Goal: Transaction & Acquisition: Purchase product/service

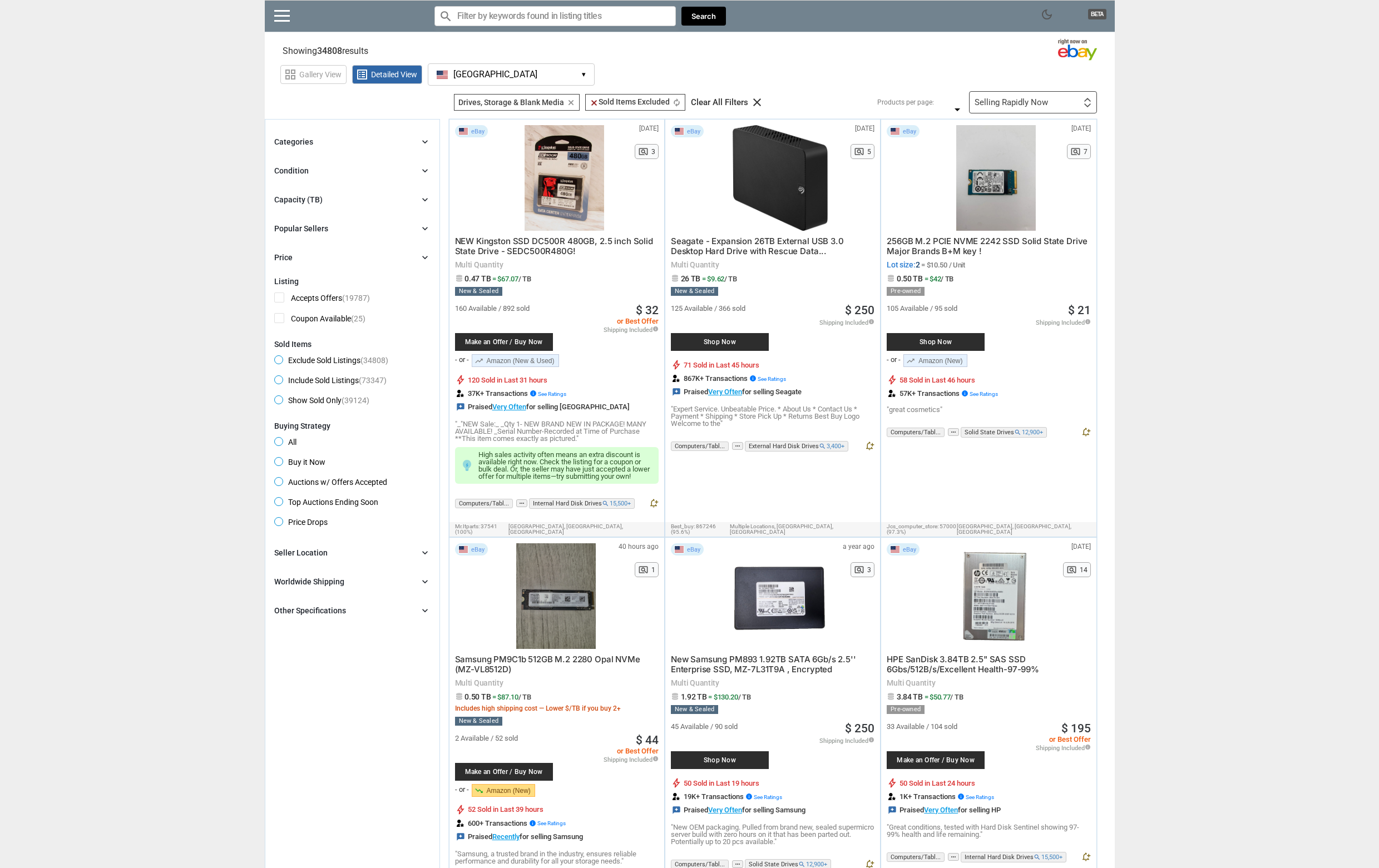
click at [303, 202] on div "Capacity (TB)" at bounding box center [298, 199] width 49 height 11
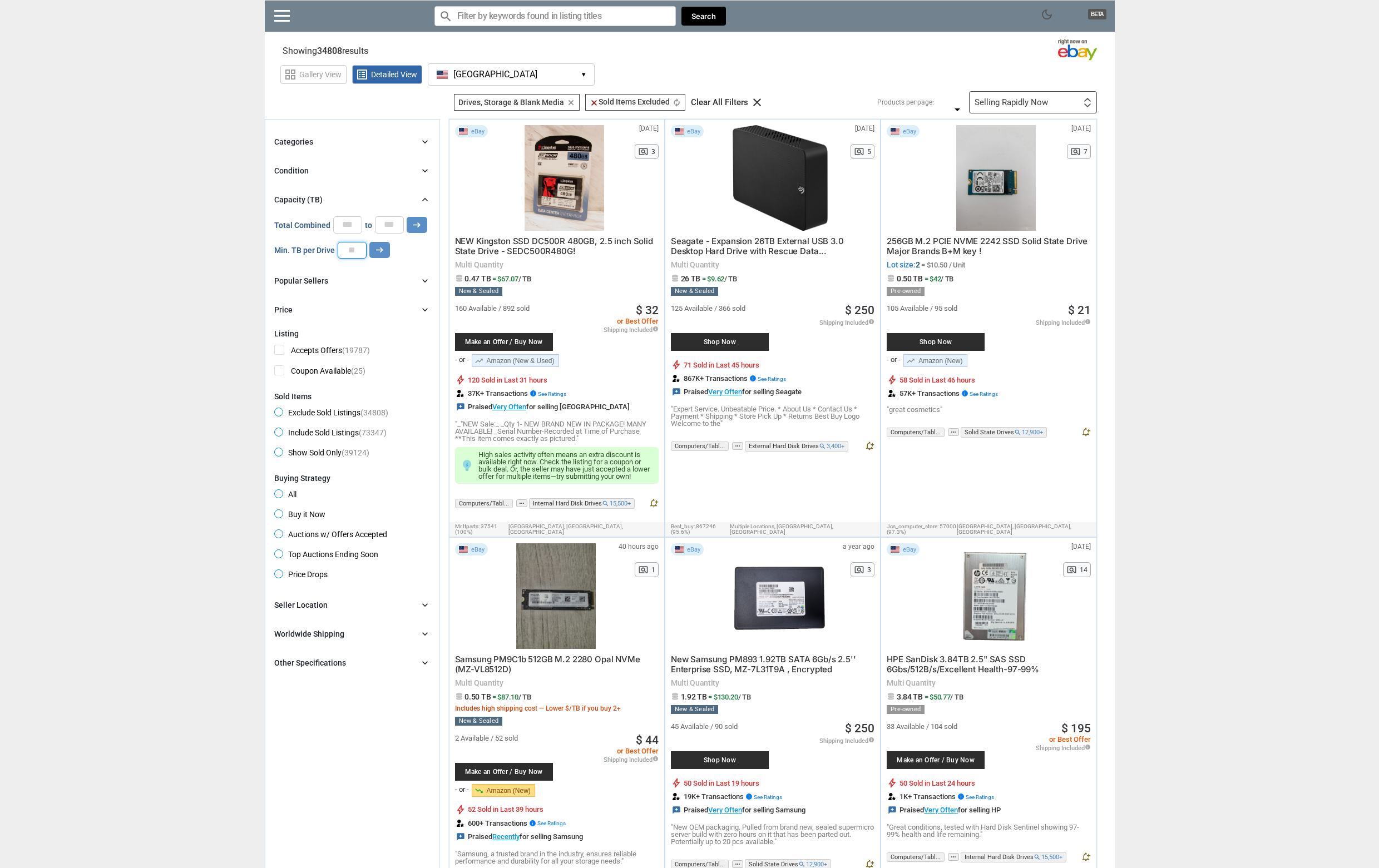
click at [347, 248] on input "number" at bounding box center [352, 250] width 29 height 17
type input "**"
click at [376, 255] on icon "arrow_right_alt" at bounding box center [380, 250] width 11 height 11
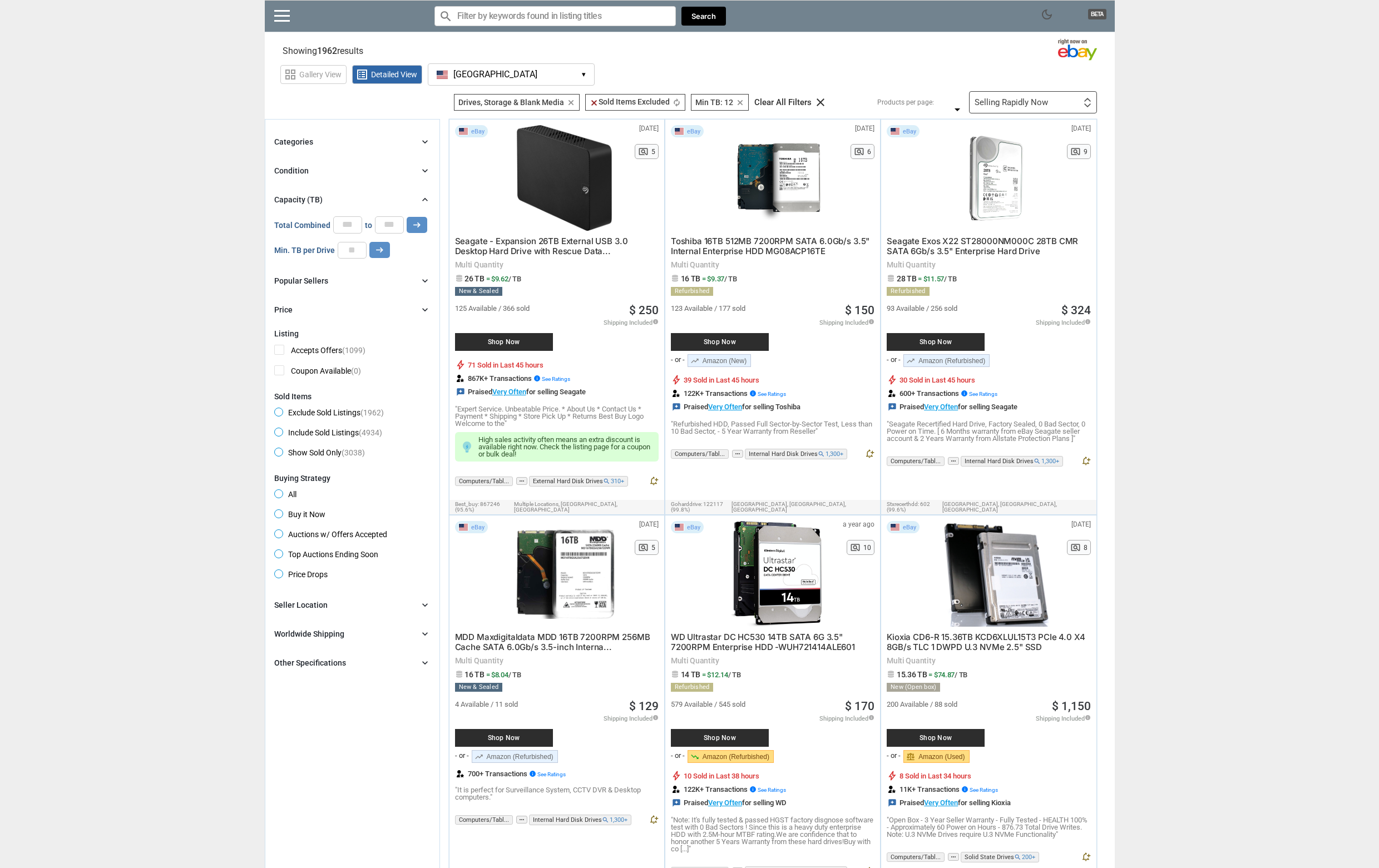
click at [392, 168] on div "Condition chevron_right" at bounding box center [352, 171] width 156 height 13
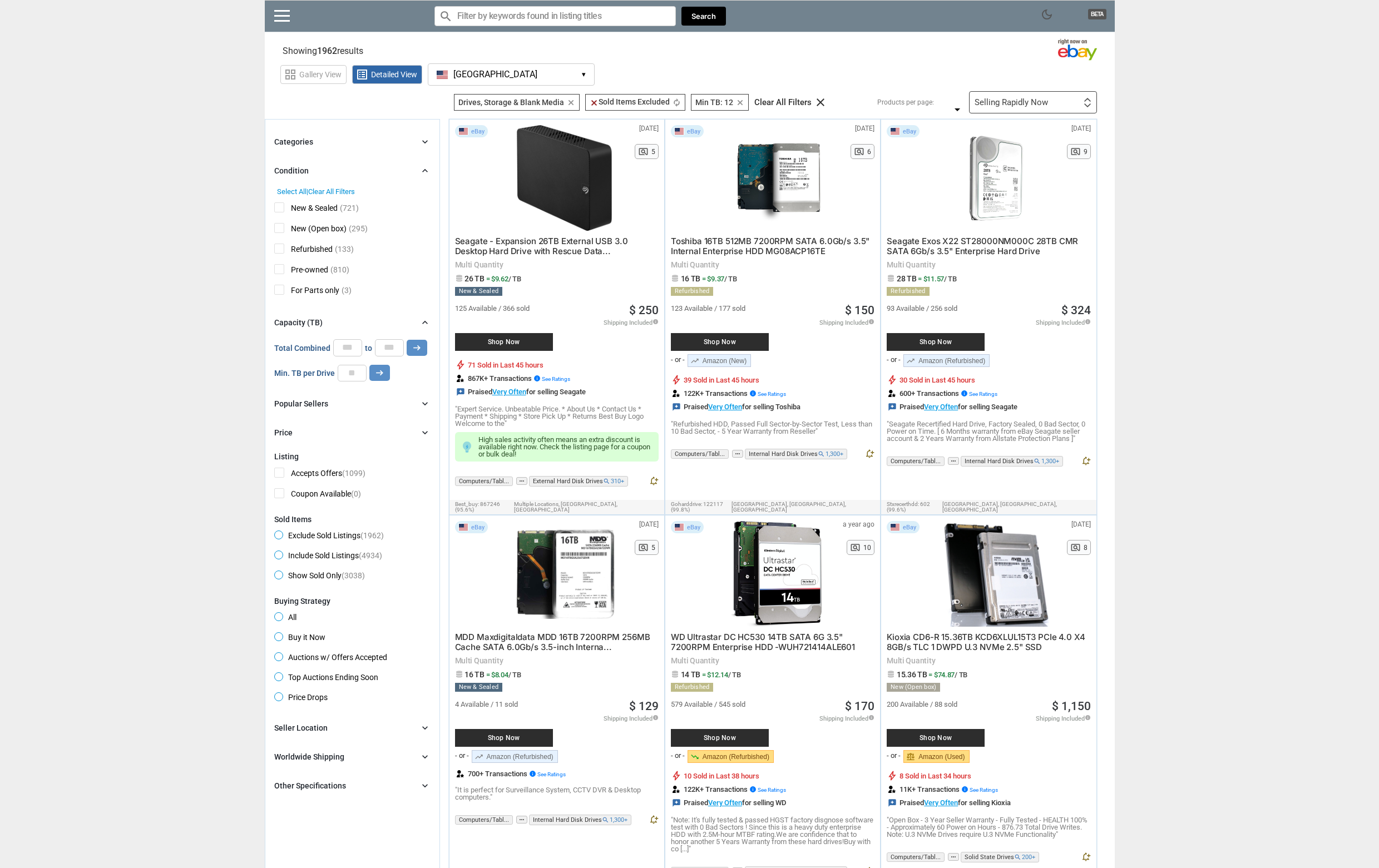
click at [392, 168] on div "Condition chevron_right" at bounding box center [352, 171] width 156 height 13
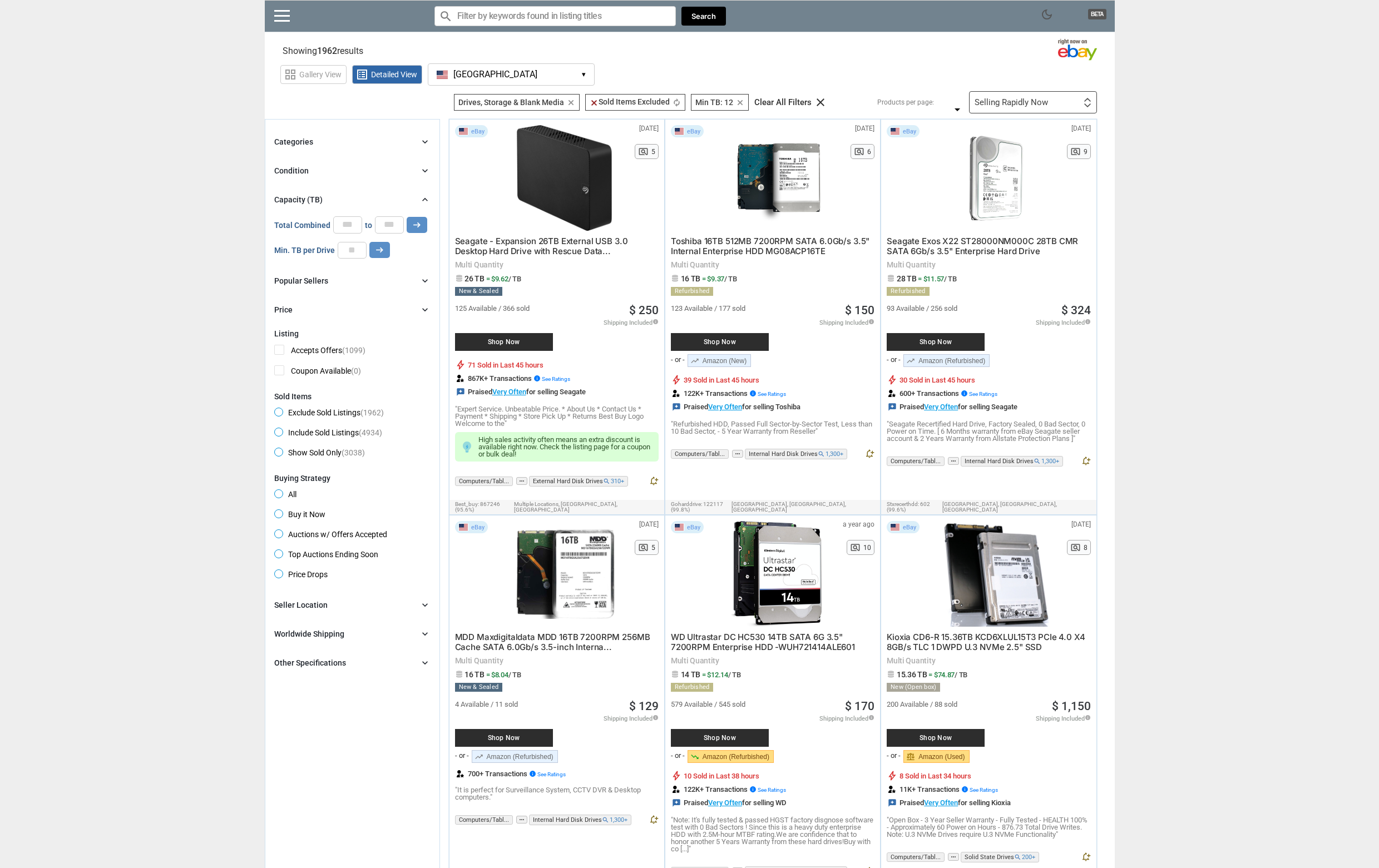
click at [371, 154] on div "Categories chevron_right search close Select All shown | Clear All shown Comput…" at bounding box center [352, 226] width 156 height 181
click at [367, 146] on div "Categories chevron_right" at bounding box center [352, 142] width 156 height 13
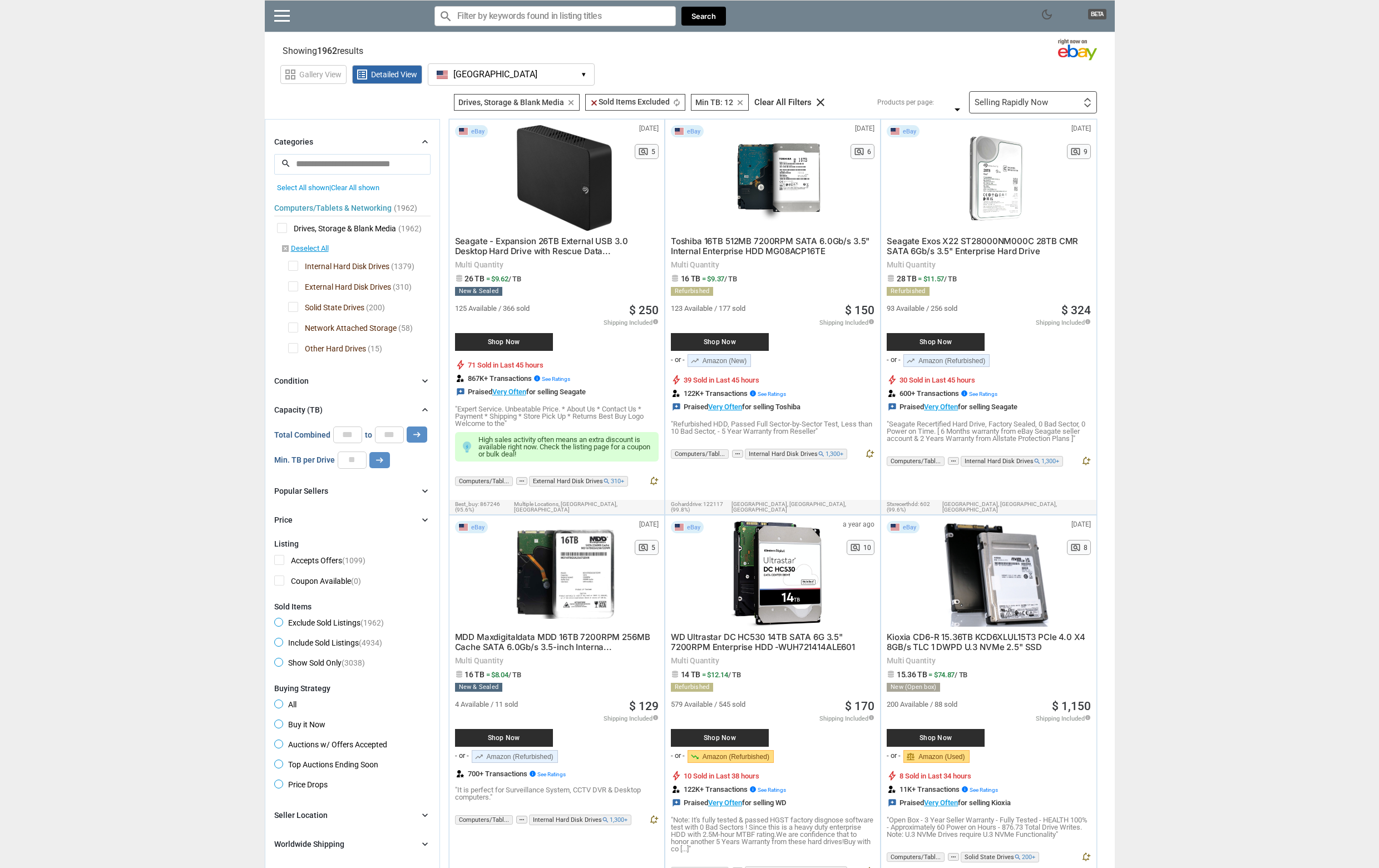
click at [368, 143] on div "Categories chevron_right" at bounding box center [352, 142] width 156 height 13
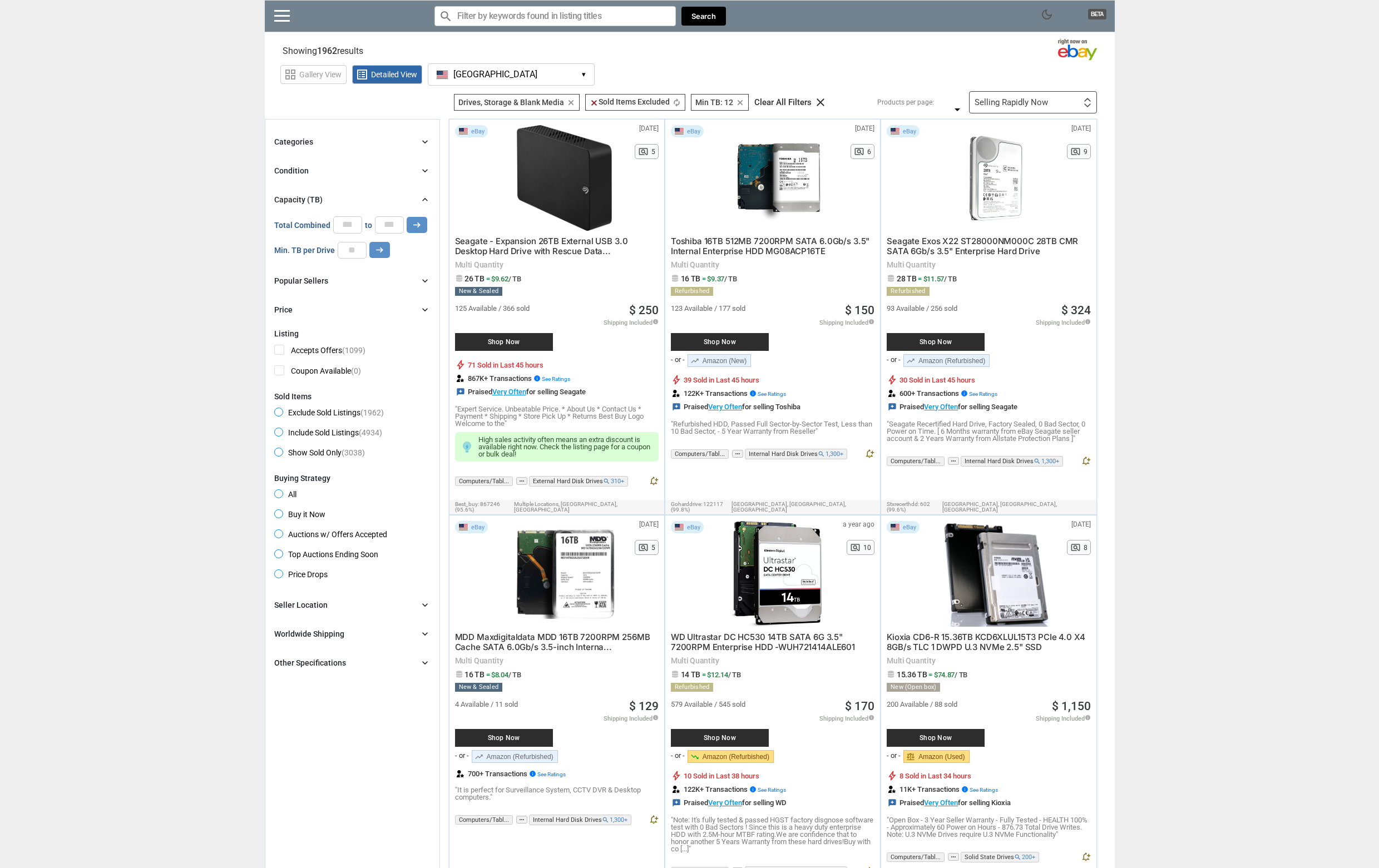
click at [997, 106] on div "Selling Rapidly Now" at bounding box center [1011, 103] width 73 height 8
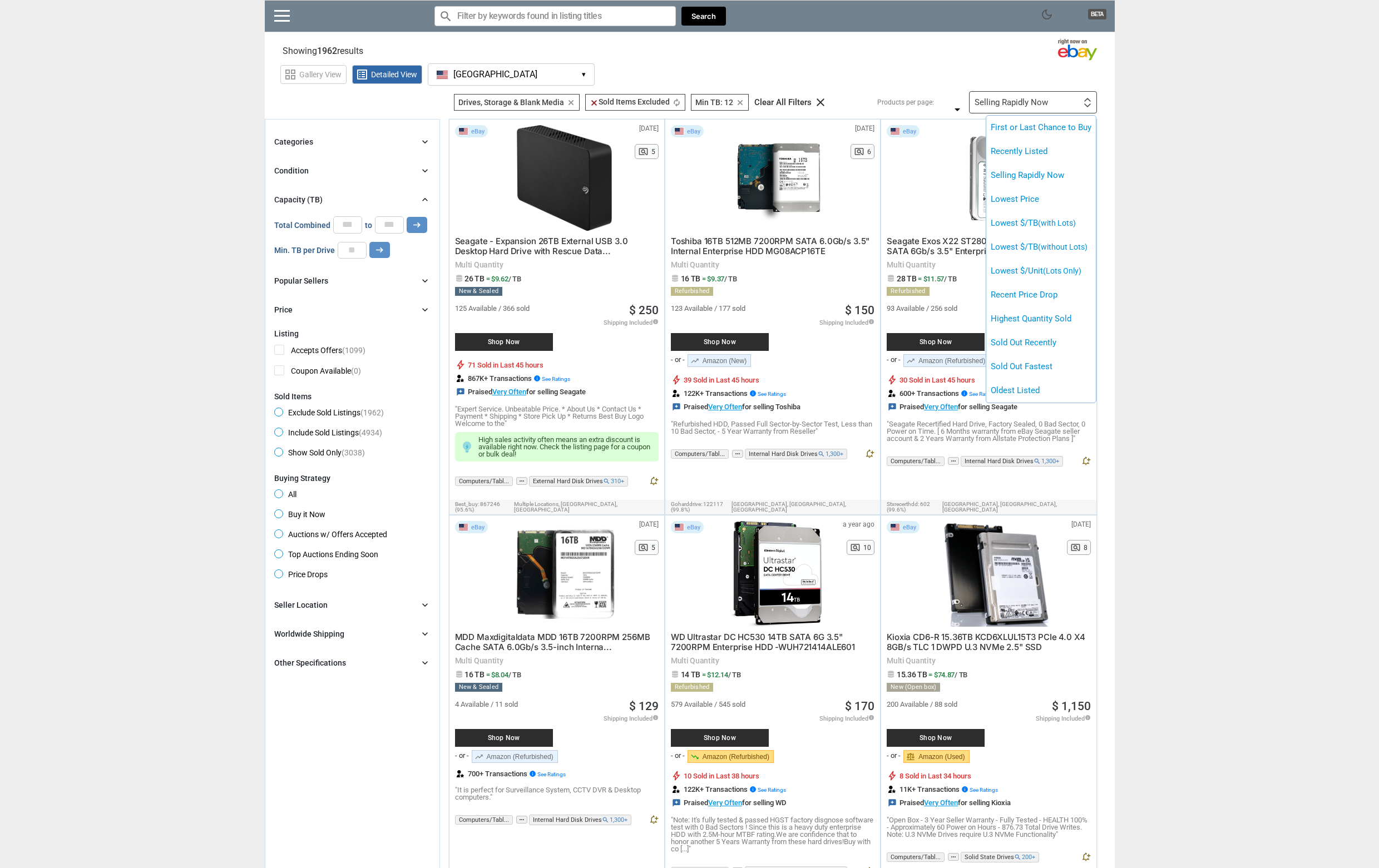
click at [1124, 115] on div at bounding box center [689, 434] width 1379 height 868
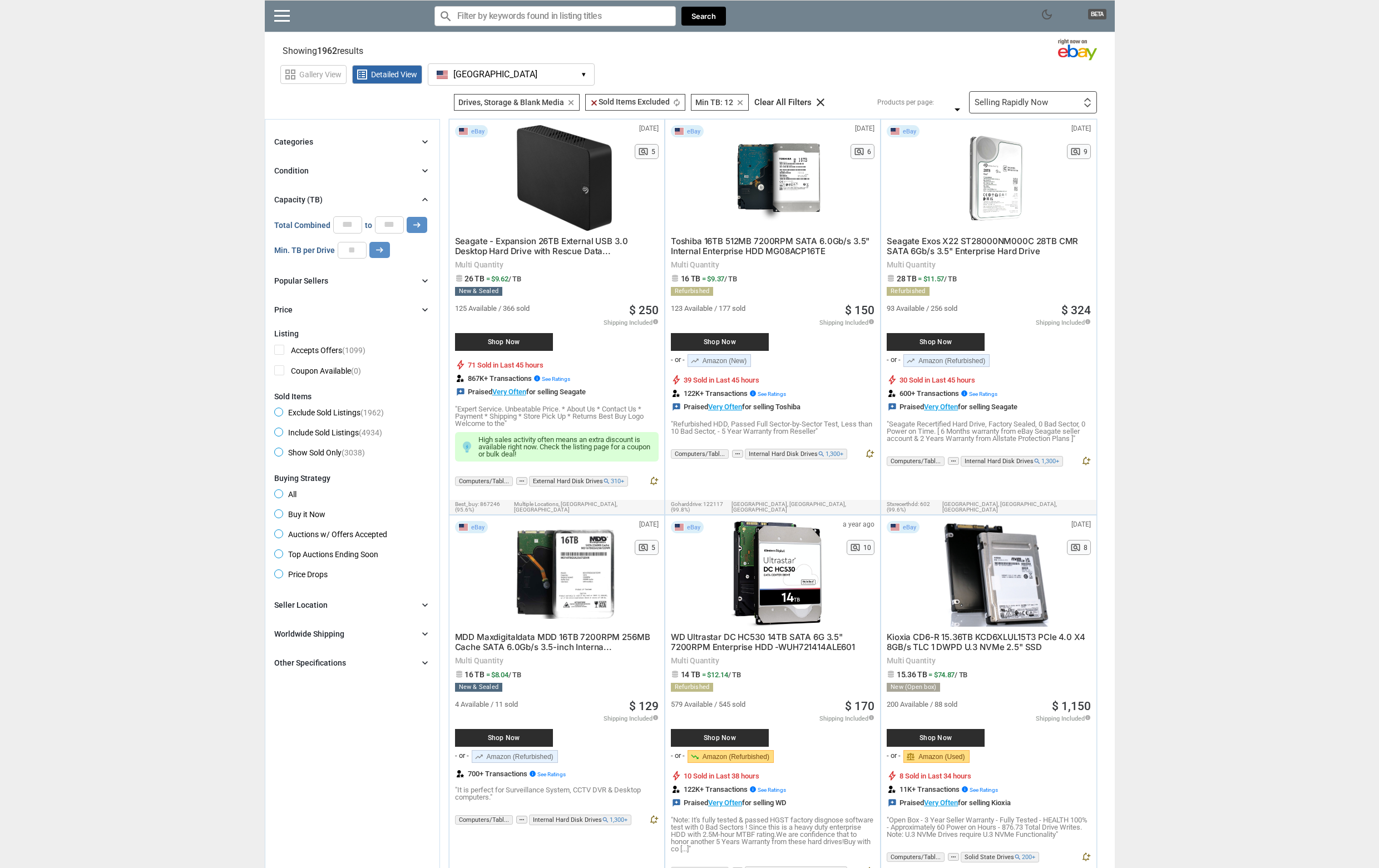
click at [997, 106] on div "Selling Rapidly Now" at bounding box center [1011, 103] width 73 height 8
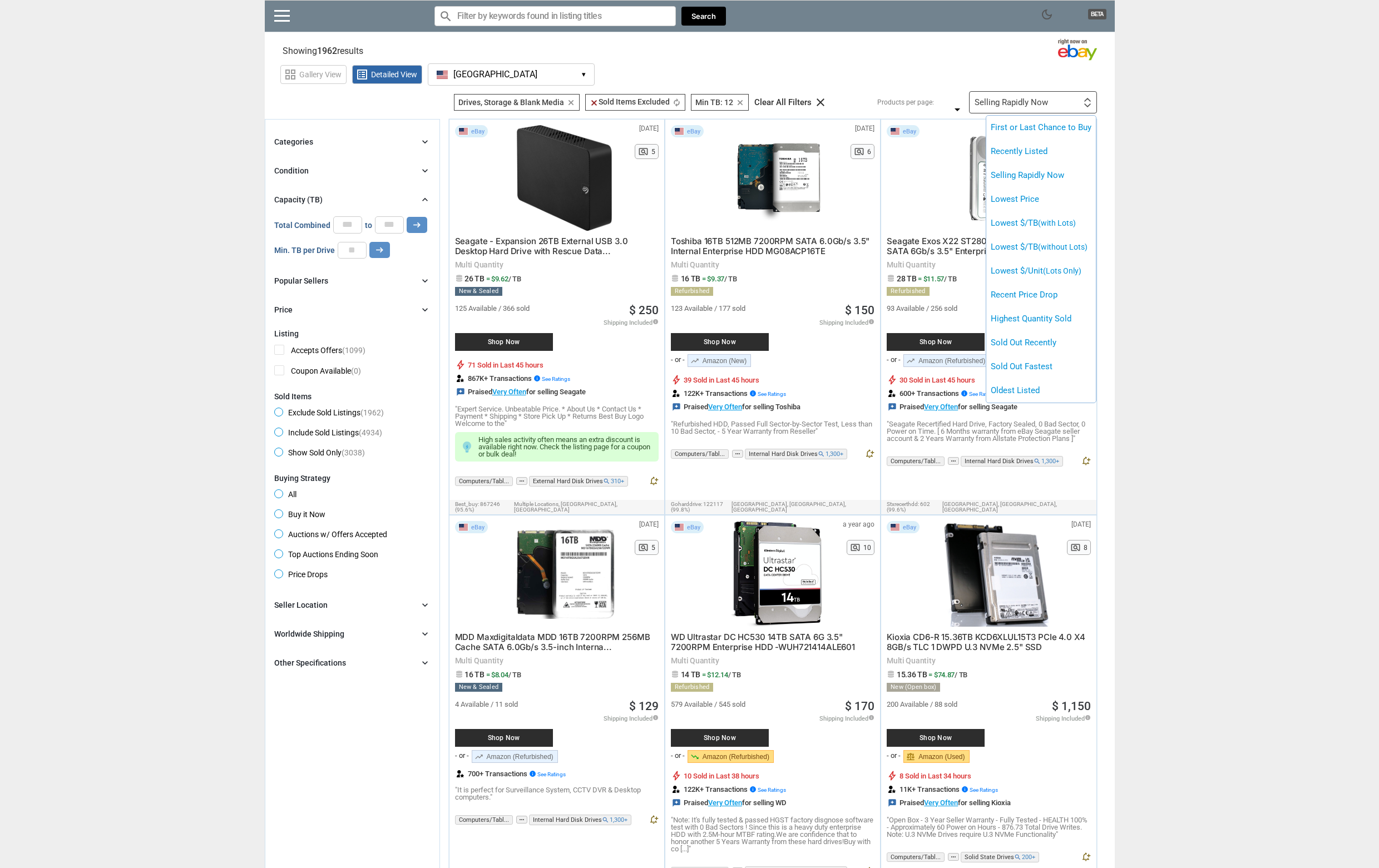
click at [1180, 243] on div at bounding box center [689, 434] width 1379 height 868
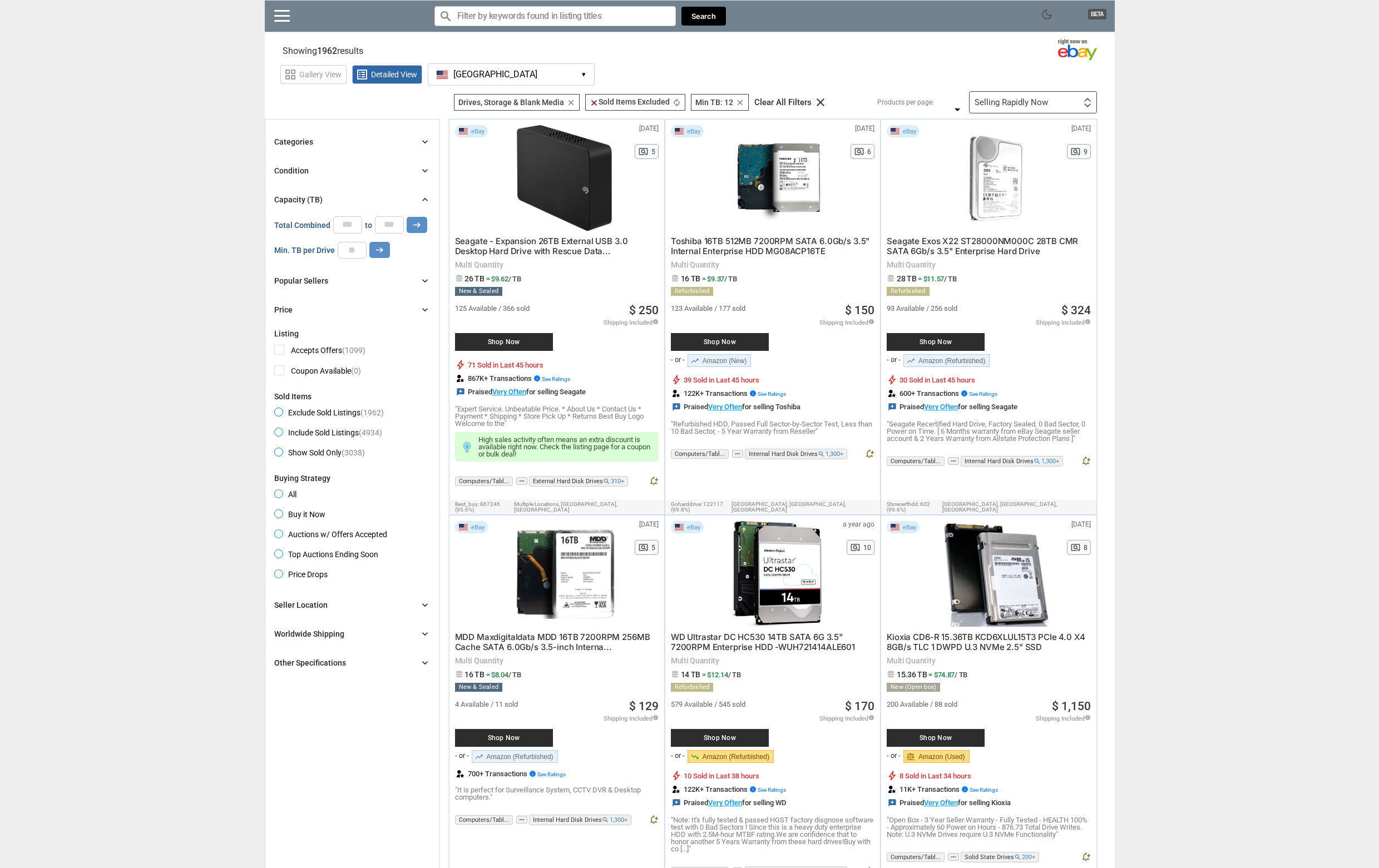
click at [562, 244] on span "Seagate - Expansion 26TB External USB 3.0 Desktop Hard Drive with Rescue Data..." at bounding box center [541, 246] width 173 height 20
